Goal: Information Seeking & Learning: Learn about a topic

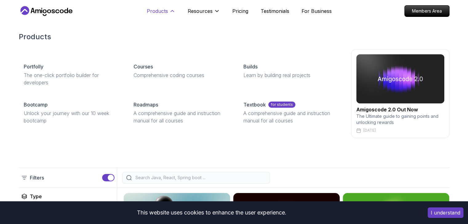
click at [169, 12] on icon at bounding box center [172, 11] width 6 height 6
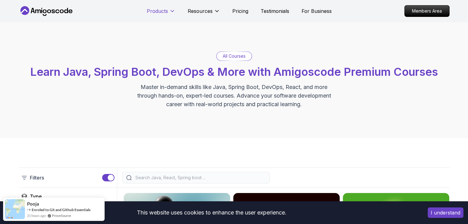
click at [169, 12] on icon at bounding box center [172, 11] width 6 height 6
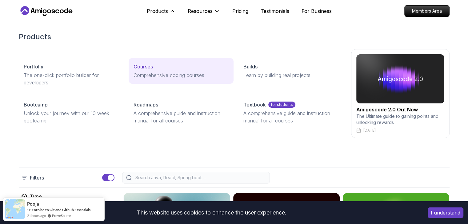
click at [146, 68] on p "Courses" at bounding box center [142, 66] width 19 height 7
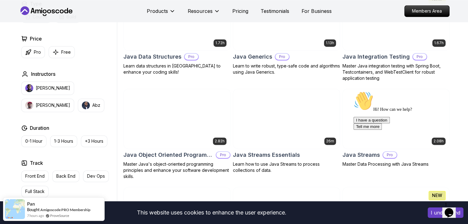
scroll to position [892, 0]
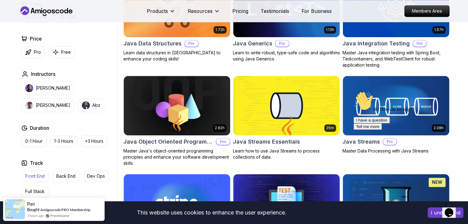
click at [31, 176] on p "Front End" at bounding box center [34, 176] width 19 height 6
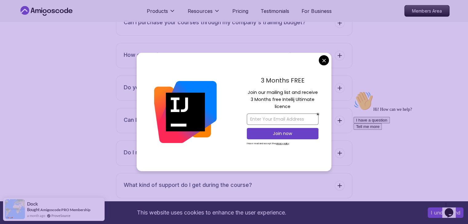
scroll to position [1076, 0]
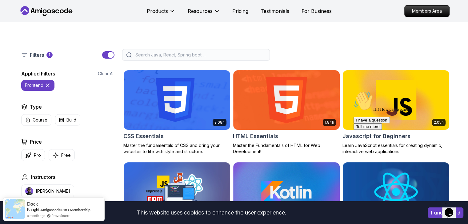
scroll to position [0, 0]
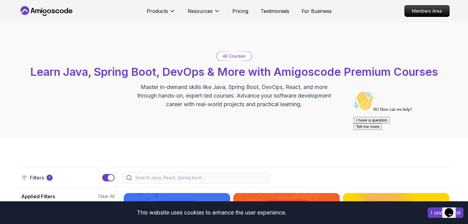
drag, startPoint x: 417, startPoint y: 153, endPoint x: 412, endPoint y: 208, distance: 55.3
click at [412, 112] on span "Hi! How can we help?" at bounding box center [382, 109] width 58 height 5
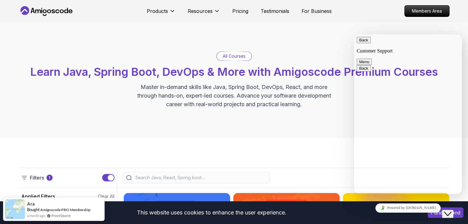
click at [363, 43] on button "Back" at bounding box center [363, 40] width 14 height 6
drag, startPoint x: 72, startPoint y: 8, endPoint x: 211, endPoint y: 110, distance: 172.7
click at [211, 110] on div "All Courses Learn Java, Spring Boot, DevOps & More with Amigoscode Premium Cour…" at bounding box center [234, 80] width 468 height 116
click at [451, 211] on div "Close Chat This icon closes the chat window." at bounding box center [447, 214] width 7 height 7
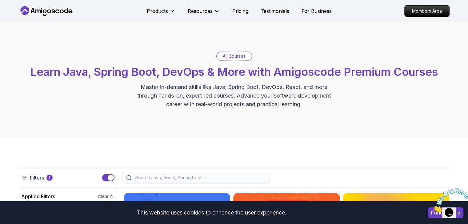
click at [465, 192] on img at bounding box center [451, 200] width 38 height 24
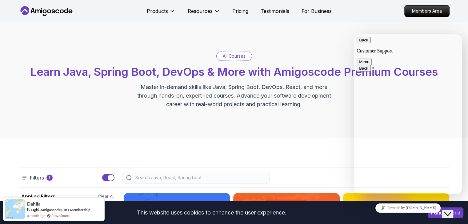
click at [448, 211] on icon "Close Chat This icon closes the chat window." at bounding box center [447, 214] width 7 height 7
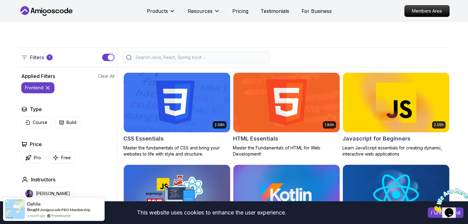
scroll to position [154, 0]
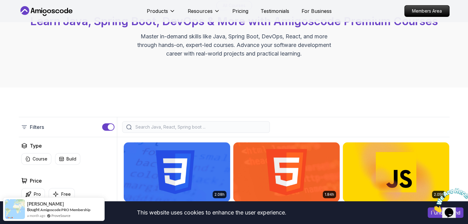
click at [432, 213] on img at bounding box center [451, 200] width 38 height 24
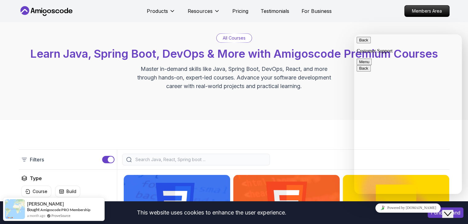
click at [440, 217] on button "I understand" at bounding box center [445, 213] width 36 height 10
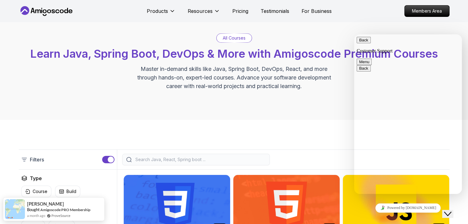
click at [451, 211] on icon "Close Chat This icon closes the chat window." at bounding box center [447, 214] width 7 height 7
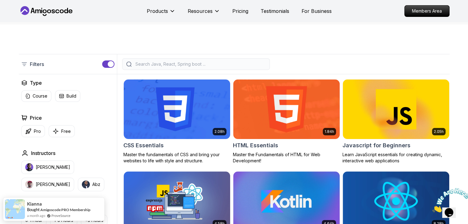
scroll to position [110, 0]
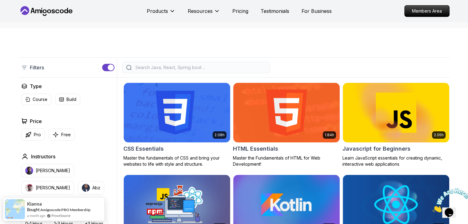
click at [159, 67] on input "search" at bounding box center [200, 68] width 132 height 6
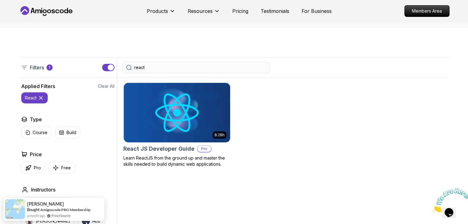
click at [170, 66] on input "react" at bounding box center [200, 68] width 132 height 6
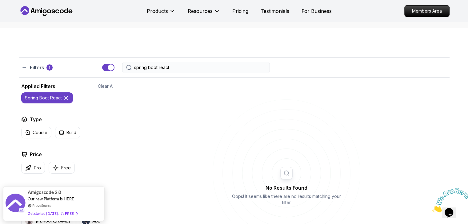
click at [173, 69] on input "spring boot react" at bounding box center [200, 68] width 132 height 6
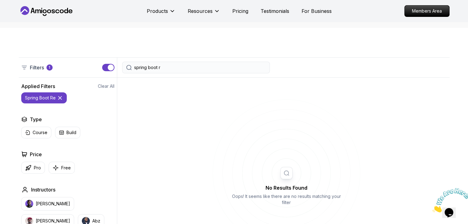
type input "spring boot"
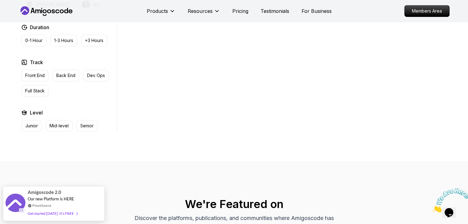
scroll to position [326, 0]
